Goal: Transaction & Acquisition: Obtain resource

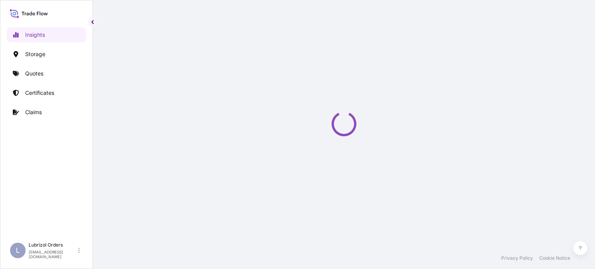
select select "2025"
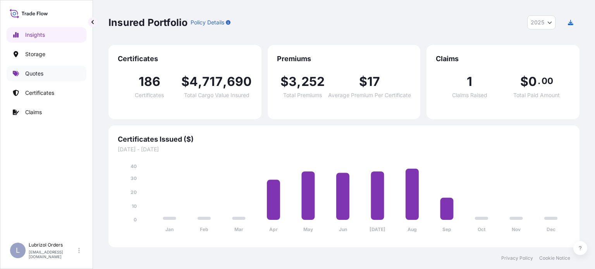
click at [30, 73] on p "Quotes" at bounding box center [34, 74] width 18 height 8
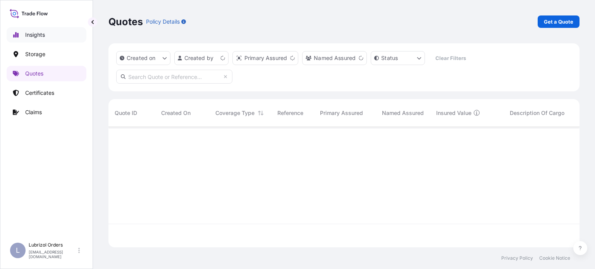
scroll to position [119, 465]
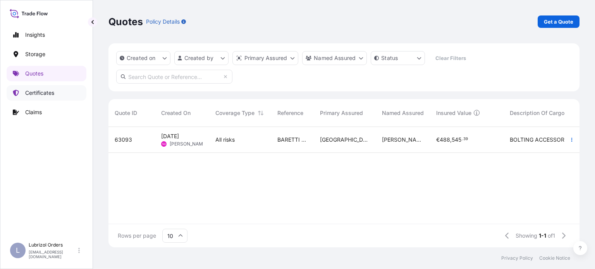
click at [42, 91] on p "Certificates" at bounding box center [39, 93] width 29 height 8
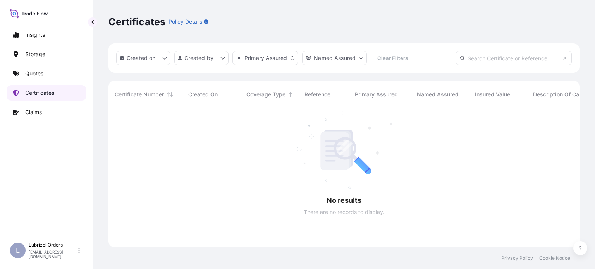
scroll to position [138, 465]
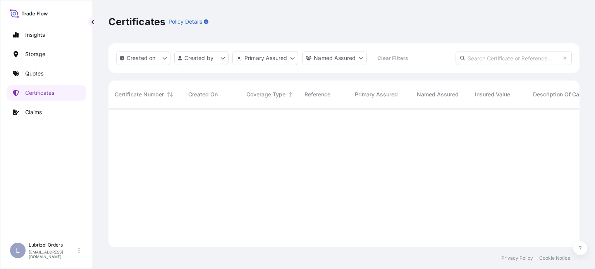
click at [485, 58] on input "text" at bounding box center [514, 58] width 116 height 14
paste input "1155538051"
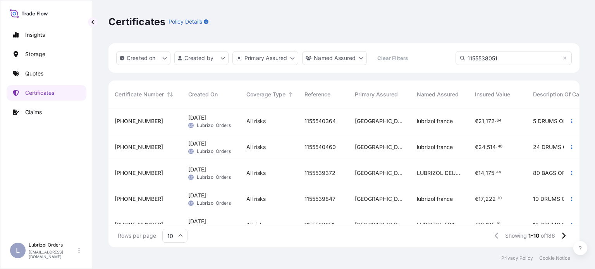
type input "1155538051"
click at [501, 55] on input "1155538051" at bounding box center [514, 58] width 116 height 14
click at [384, 58] on div "Created on Created by Primary Assured Named Assured Clear Filters 1155538051" at bounding box center [343, 57] width 471 height 29
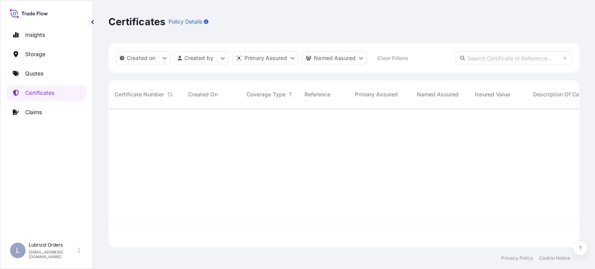
paste input "1155538051"
type input "1155538051"
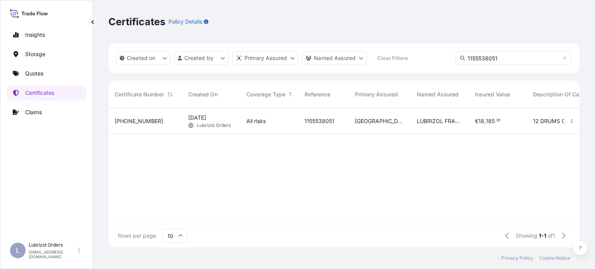
click at [273, 122] on div "All risks" at bounding box center [269, 121] width 46 height 8
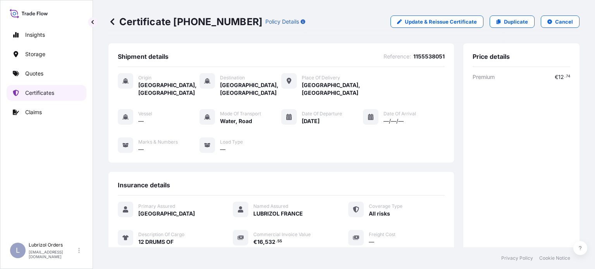
click at [36, 93] on p "Certificates" at bounding box center [39, 93] width 29 height 8
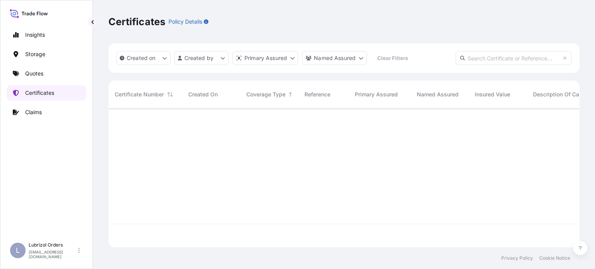
scroll to position [138, 465]
click at [502, 53] on input "text" at bounding box center [514, 58] width 116 height 14
paste input "1155538136"
type input "1155538136"
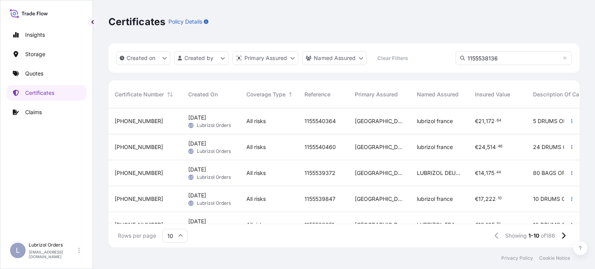
click at [502, 54] on input "1155538136" at bounding box center [514, 58] width 116 height 14
click at [399, 61] on div "Created on Created by Primary Assured Named Assured Clear Filters 1155538136" at bounding box center [343, 57] width 471 height 29
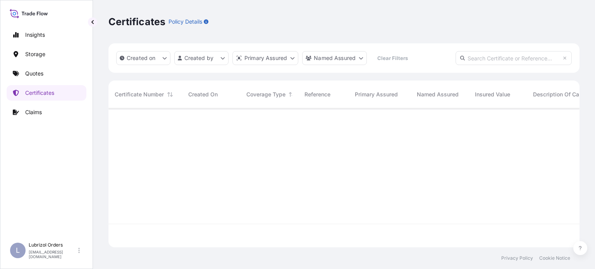
paste input "1155538136"
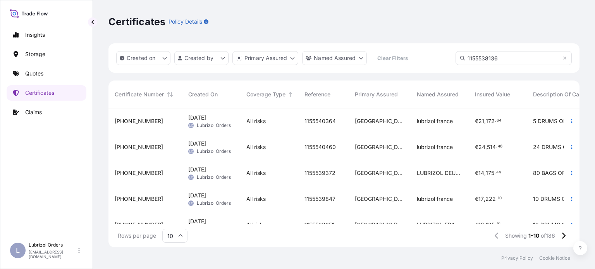
scroll to position [161, 465]
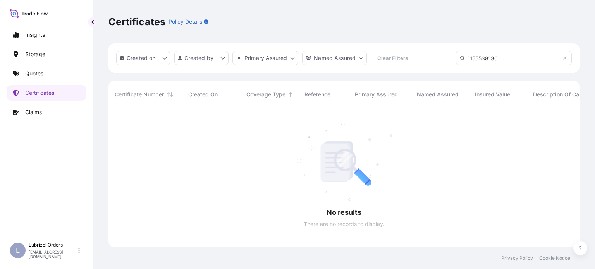
click at [502, 59] on input "1155538136" at bounding box center [514, 58] width 116 height 14
type input "1155538136"
click at [34, 73] on p "Quotes" at bounding box center [34, 74] width 18 height 8
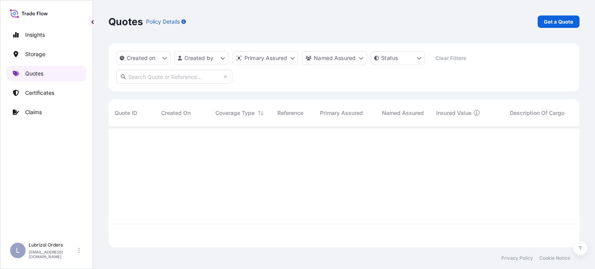
scroll to position [119, 465]
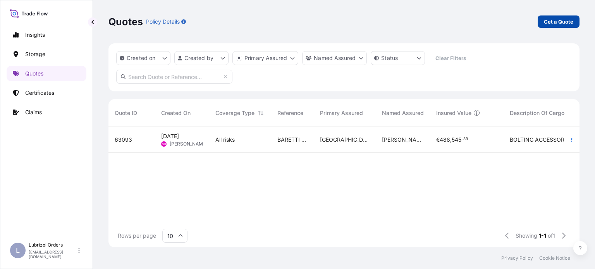
click at [562, 19] on p "Get a Quote" at bounding box center [558, 22] width 29 height 8
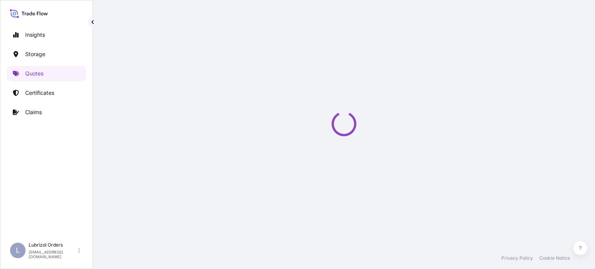
select select "Water"
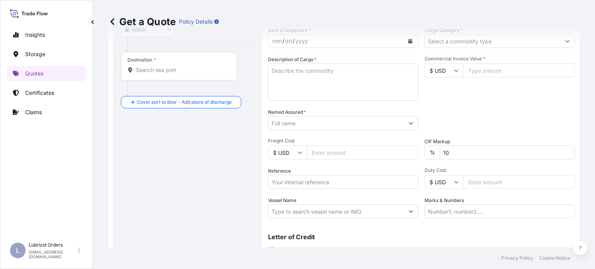
scroll to position [161, 0]
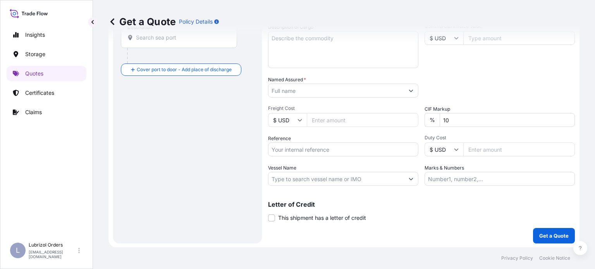
click at [325, 155] on input "Reference" at bounding box center [343, 150] width 150 height 14
paste input "1155537406"
type input "1155537406"
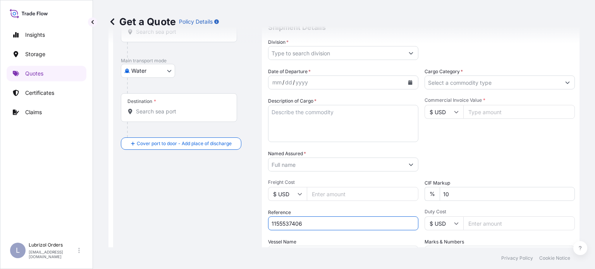
scroll to position [84, 0]
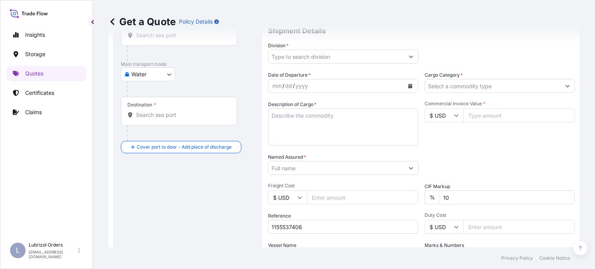
click at [454, 116] on icon at bounding box center [456, 116] width 4 height 2
click at [442, 136] on div "€ EUR" at bounding box center [441, 136] width 33 height 15
type input "€ EUR"
click at [473, 116] on input "Commercial Invoice Value *" at bounding box center [519, 115] width 112 height 14
type input "7444.84"
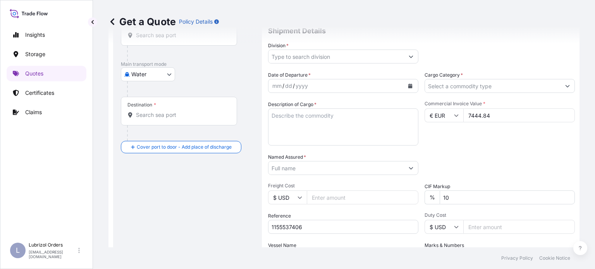
scroll to position [122, 0]
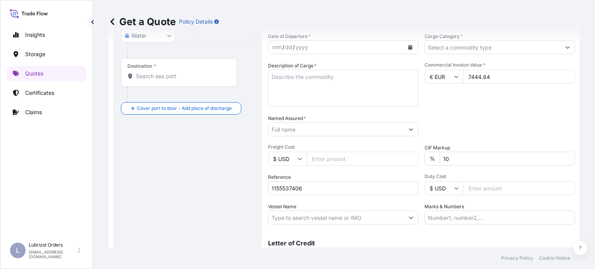
click at [381, 127] on input "Named Assured *" at bounding box center [336, 129] width 136 height 14
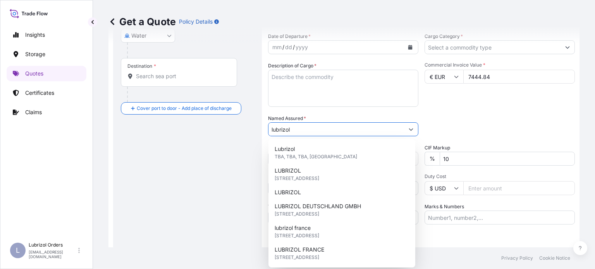
type input "lubrizol"
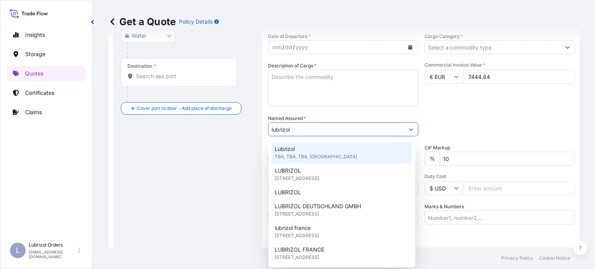
click at [485, 99] on div "Commercial Invoice Value * € EUR 7444.84" at bounding box center [500, 84] width 150 height 45
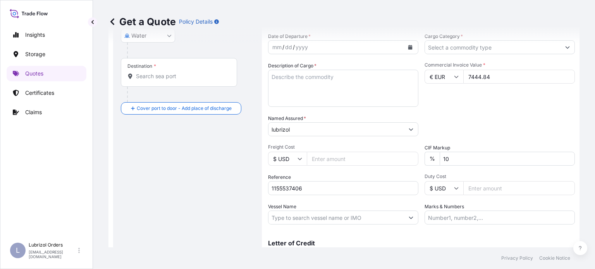
click at [311, 77] on textarea "Description of Cargo *" at bounding box center [343, 88] width 150 height 37
paste textarea "5 DRUMS OF LUBRIZOL(R) CV2602, STD. BLACK AND YELLOW"
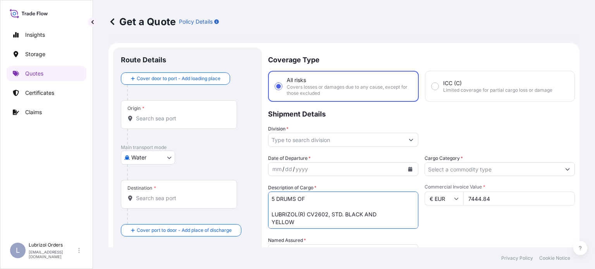
scroll to position [0, 0]
type textarea "5 DRUMS OF LUBRIZOL(R) CV2602, STD. BLACK AND YELLOW"
click at [174, 119] on input "Origin *" at bounding box center [181, 119] width 91 height 8
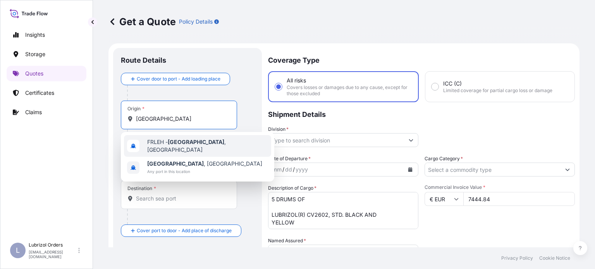
click at [162, 144] on span "FRLEH - Le Havre , France" at bounding box center [207, 145] width 121 height 15
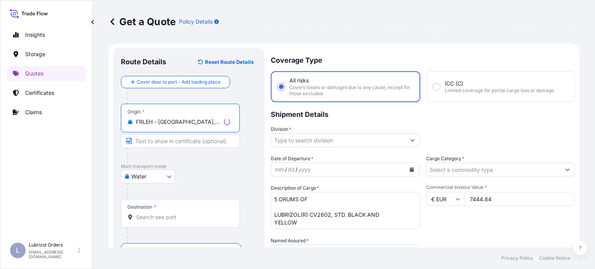
type input "FRLEH - Le Havre, France"
click at [180, 215] on input "Destination *" at bounding box center [183, 217] width 94 height 8
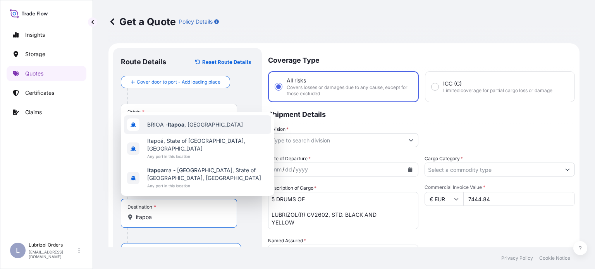
click at [186, 129] on span "BRIOA - Itapoa , Brazil" at bounding box center [195, 125] width 96 height 8
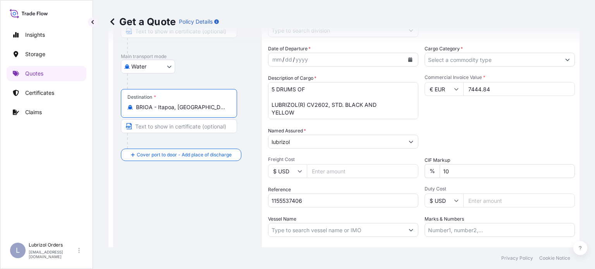
scroll to position [155, 0]
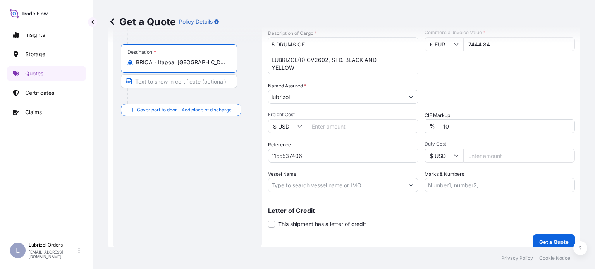
type input "BRIOA - Itapoa, Brazil"
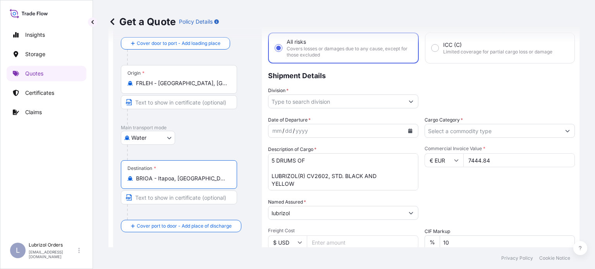
scroll to position [0, 0]
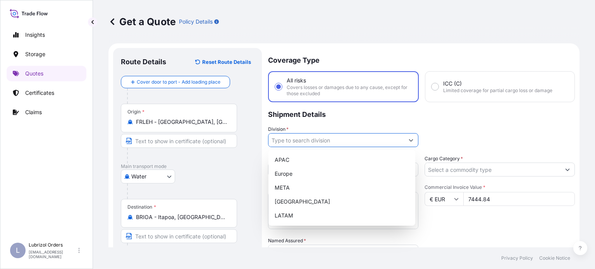
click at [335, 136] on input "Division *" at bounding box center [336, 140] width 136 height 14
click at [291, 175] on div "Europe" at bounding box center [342, 174] width 141 height 14
type input "Europe"
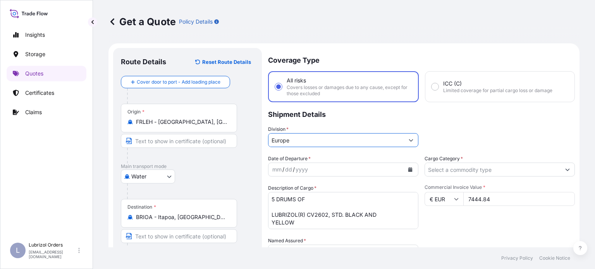
click at [409, 171] on icon "Calendar" at bounding box center [410, 169] width 4 height 5
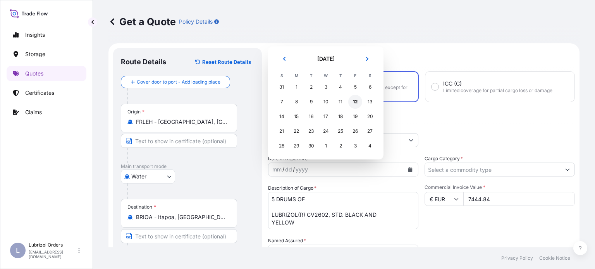
click at [353, 104] on div "12" at bounding box center [355, 102] width 14 height 14
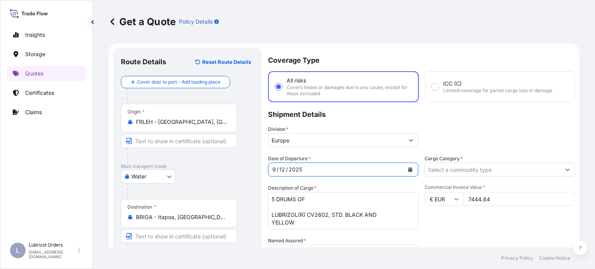
click at [404, 169] on button "Calendar" at bounding box center [410, 169] width 12 height 12
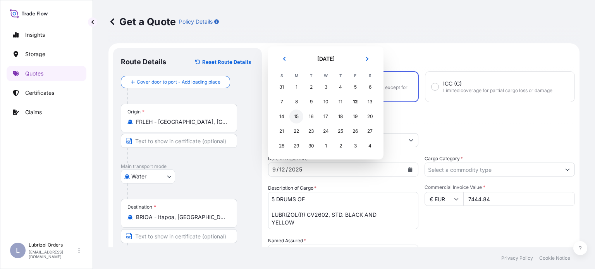
click at [296, 116] on div "15" at bounding box center [296, 117] width 14 height 14
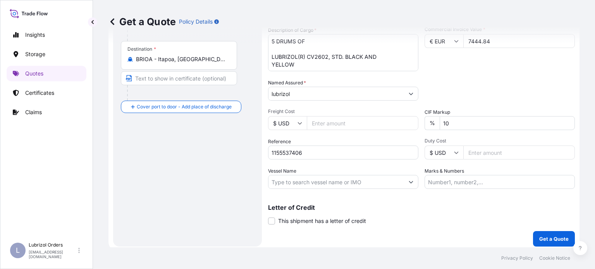
scroll to position [161, 0]
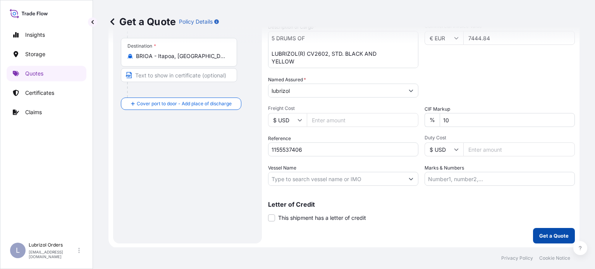
click at [555, 236] on p "Get a Quote" at bounding box center [553, 236] width 29 height 8
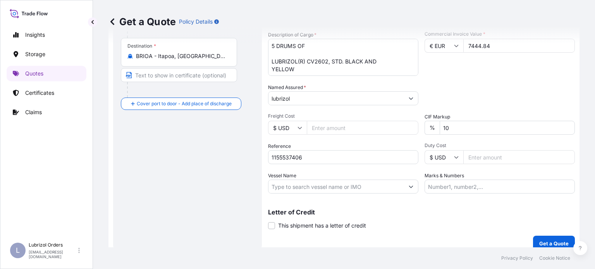
scroll to position [169, 0]
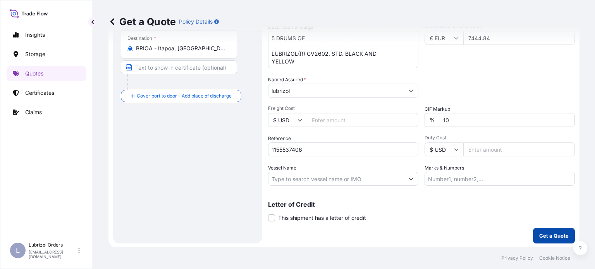
click at [546, 235] on p "Get a Quote" at bounding box center [553, 236] width 29 height 8
click at [399, 88] on input "lubrizol" at bounding box center [336, 91] width 136 height 14
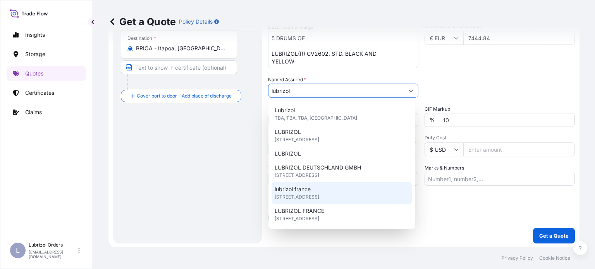
click at [340, 192] on div "lubrizol france 25 Quai de France, 76100, Rouen, France" at bounding box center [342, 193] width 141 height 22
type input "lubrizol france"
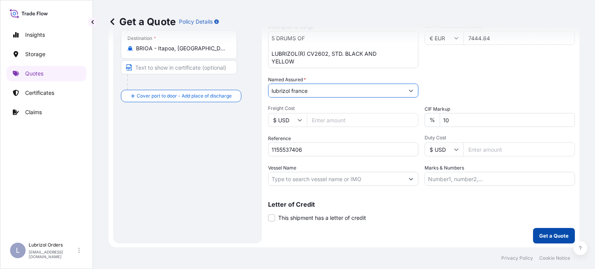
click at [544, 237] on p "Get a Quote" at bounding box center [553, 236] width 29 height 8
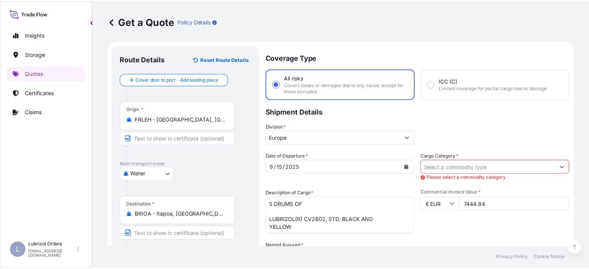
scroll to position [0, 0]
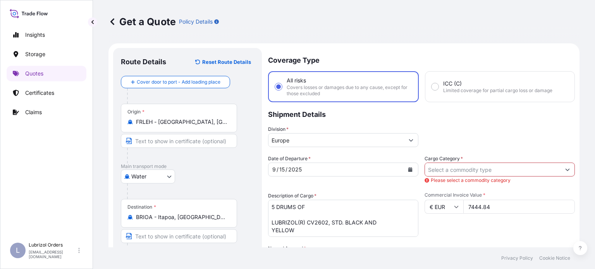
click at [474, 173] on input "Cargo Category *" at bounding box center [493, 170] width 136 height 14
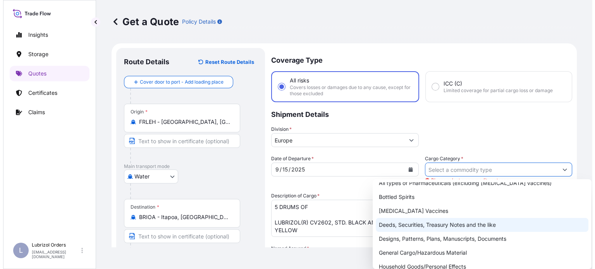
scroll to position [77, 0]
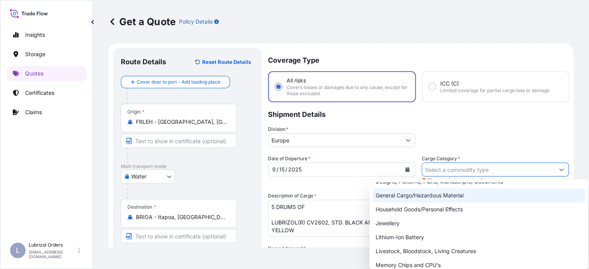
click at [445, 196] on div "General Cargo/Hazardous Material" at bounding box center [479, 196] width 213 height 14
type input "General Cargo/Hazardous Material"
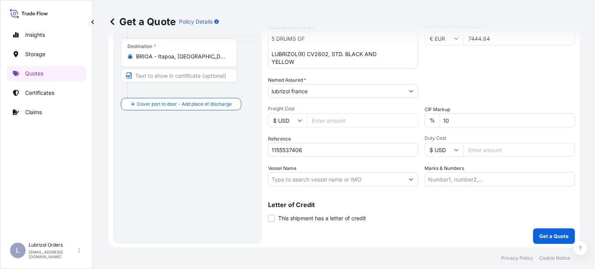
scroll to position [161, 0]
click at [557, 237] on p "Get a Quote" at bounding box center [553, 236] width 29 height 8
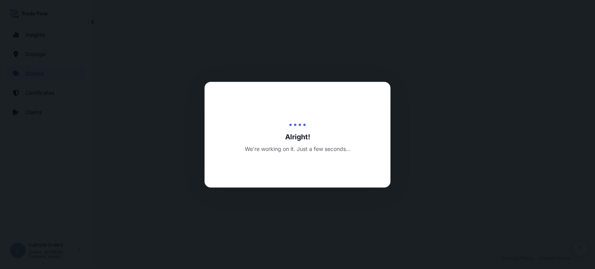
select select "Water"
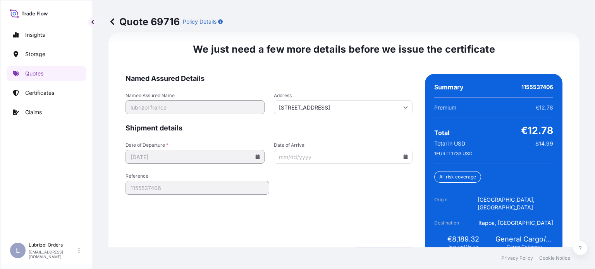
scroll to position [1218, 0]
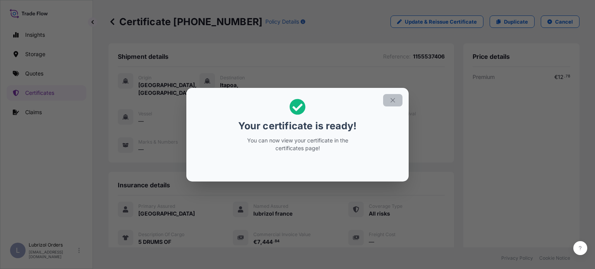
click at [395, 100] on icon "button" at bounding box center [392, 100] width 7 height 7
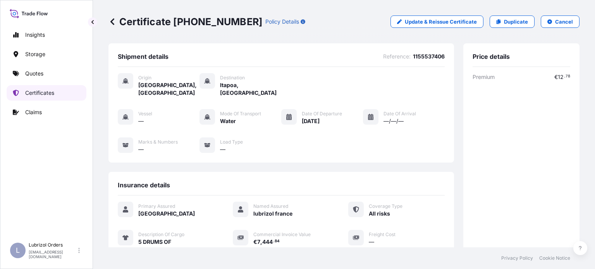
click at [40, 95] on p "Certificates" at bounding box center [39, 93] width 29 height 8
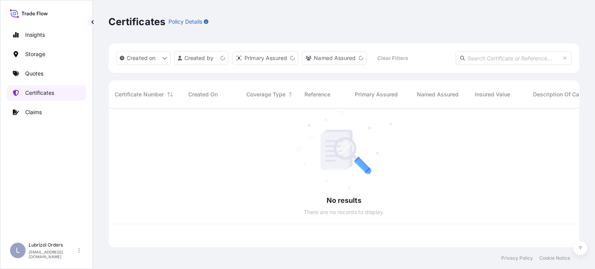
scroll to position [138, 465]
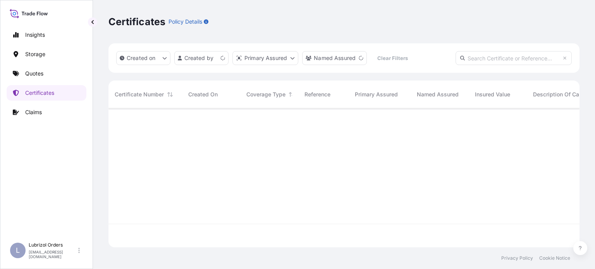
click at [526, 55] on input "text" at bounding box center [514, 58] width 116 height 14
paste input "1155538051"
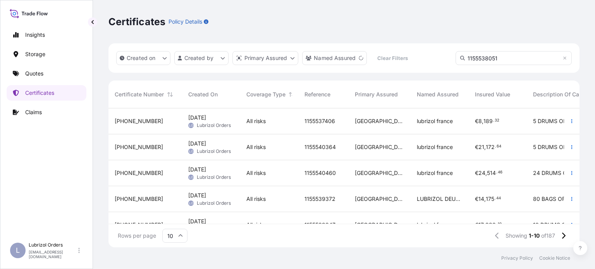
click at [511, 59] on input "1155538051" at bounding box center [514, 58] width 116 height 14
type input "1155538051"
drag, startPoint x: 510, startPoint y: 57, endPoint x: 420, endPoint y: 55, distance: 90.7
click at [424, 55] on div "Created on Created by Primary Assured Named Assured Clear Filters 1155538051" at bounding box center [343, 57] width 471 height 29
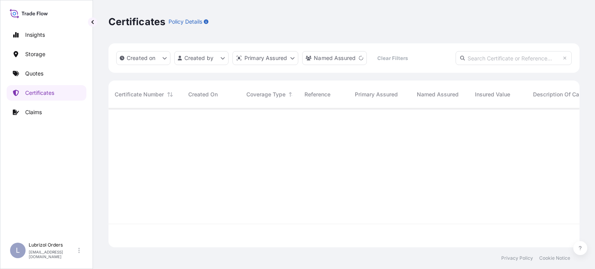
paste input "1155538051"
type input "1155538051"
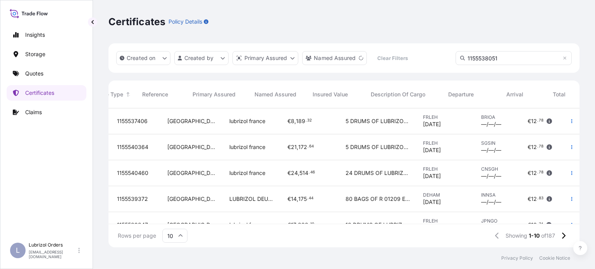
scroll to position [0, 197]
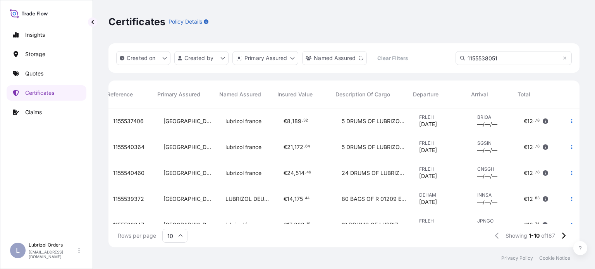
click at [509, 52] on input "1155538051" at bounding box center [514, 58] width 116 height 14
click at [376, 60] on div "Created on Created by Primary Assured Named Assured Clear Filters 1155538051" at bounding box center [343, 57] width 471 height 29
paste input "1155538051"
type input "1155538051"
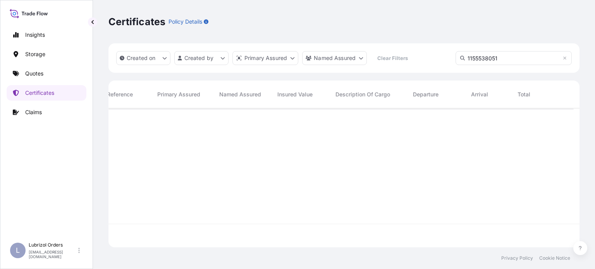
scroll to position [0, 191]
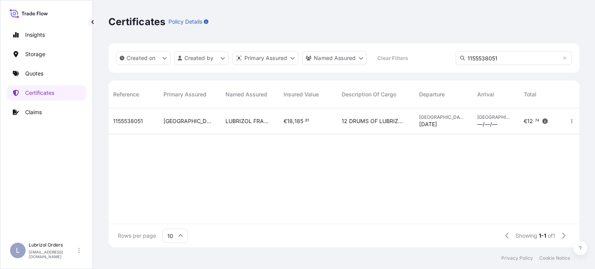
click at [146, 122] on div "1155538051" at bounding box center [132, 121] width 38 height 8
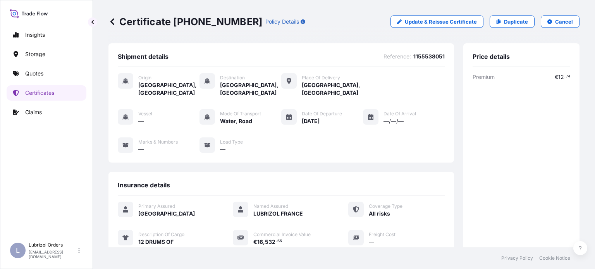
click at [110, 21] on icon at bounding box center [112, 22] width 8 height 8
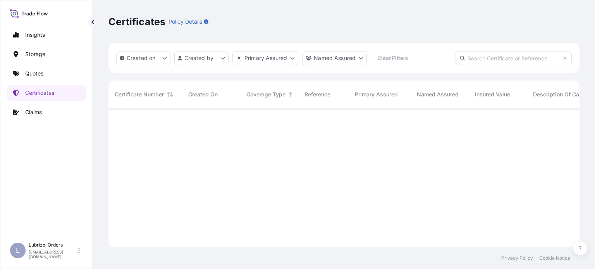
scroll to position [138, 465]
